Goal: Find specific page/section: Find specific page/section

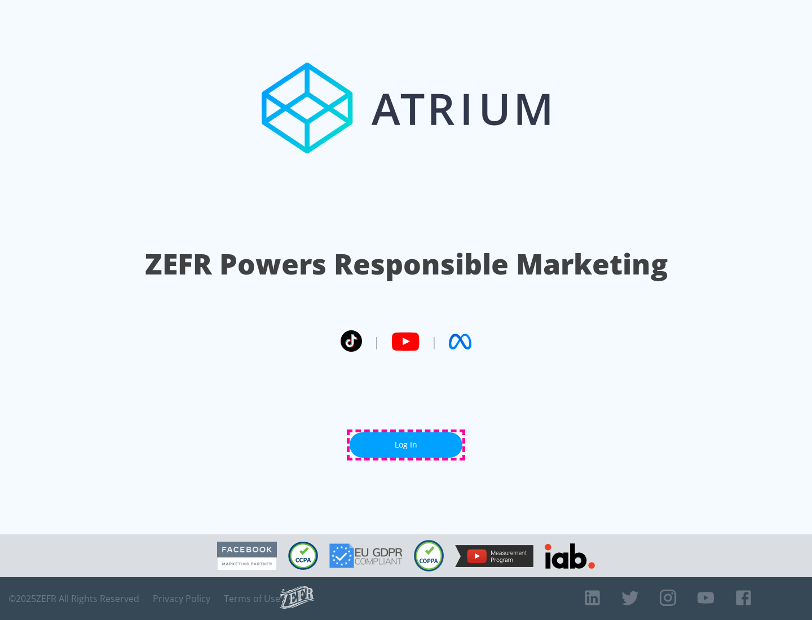
click at [406, 445] on link "Log In" at bounding box center [406, 444] width 113 height 25
